Goal: Information Seeking & Learning: Learn about a topic

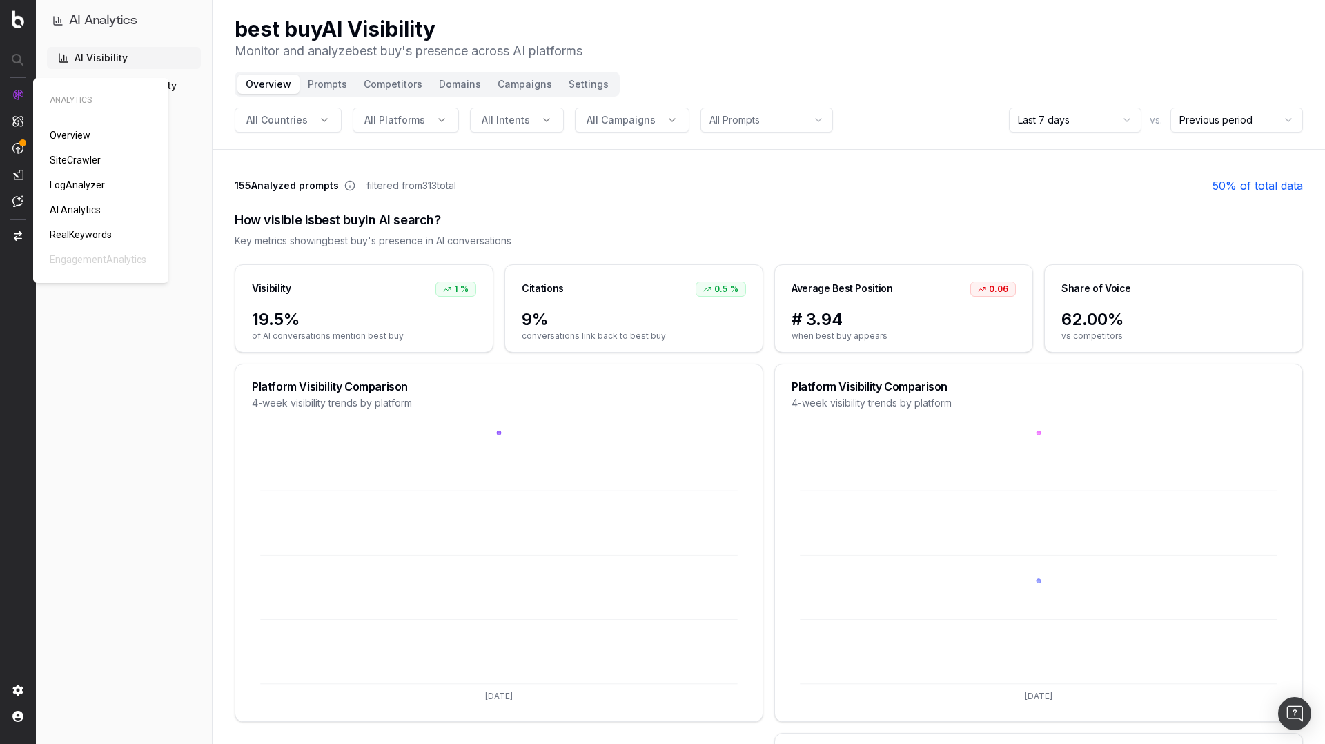
click at [17, 106] on div at bounding box center [17, 148] width 11 height 119
click at [68, 129] on link "Overview" at bounding box center [73, 135] width 46 height 14
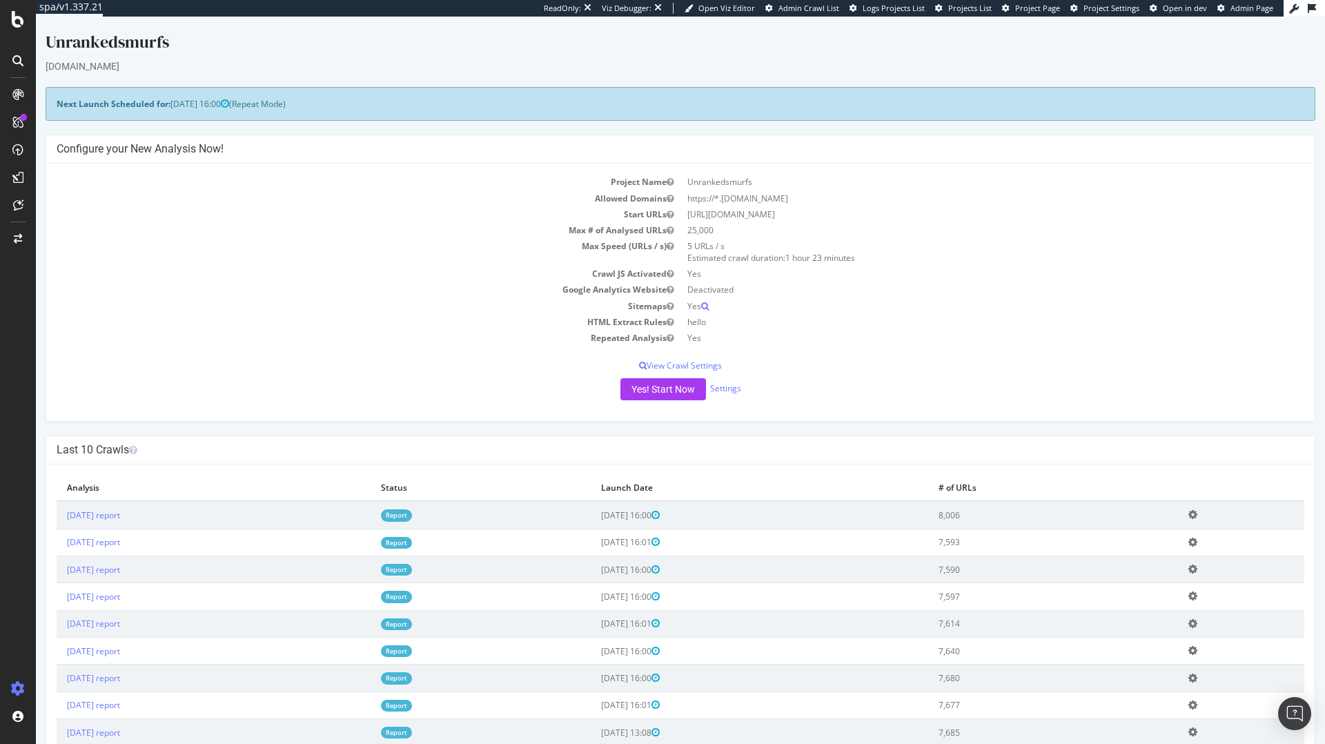
click at [380, 203] on td "Allowed Domains" at bounding box center [369, 199] width 624 height 16
click at [968, 10] on span "Projects List" at bounding box center [969, 8] width 43 height 10
